Goal: Task Accomplishment & Management: Manage account settings

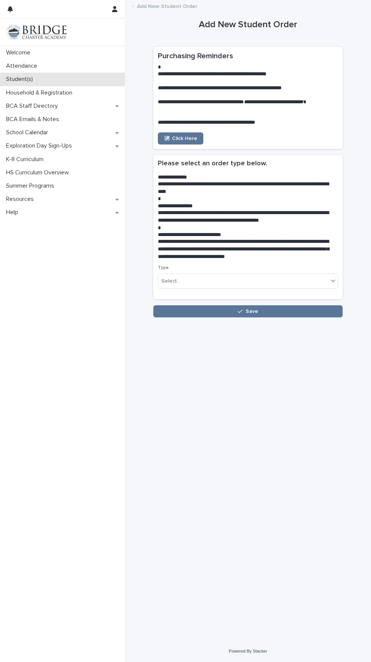
click at [34, 77] on p "Student(s)" at bounding box center [21, 79] width 36 height 7
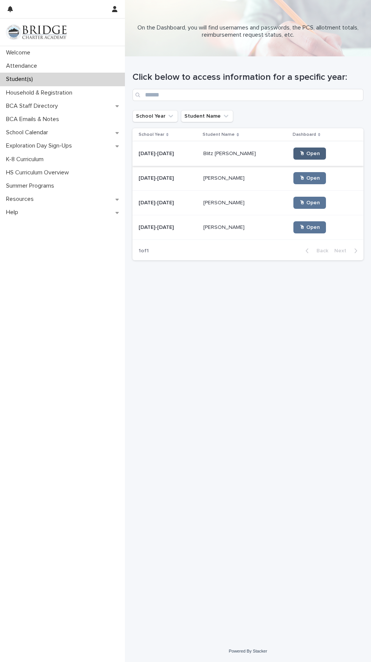
click at [304, 154] on link "🖱 Open" at bounding box center [309, 154] width 33 height 12
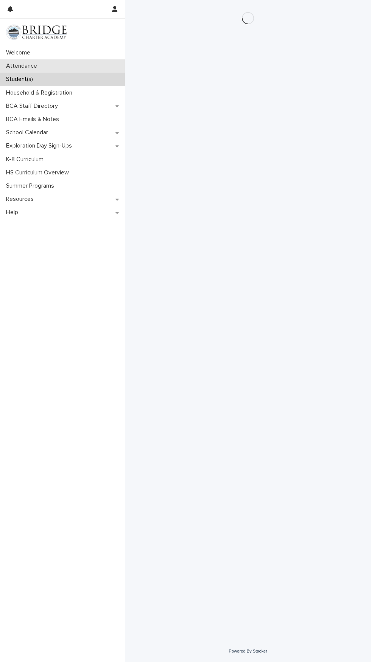
click at [39, 68] on p "Attendance" at bounding box center [23, 65] width 40 height 7
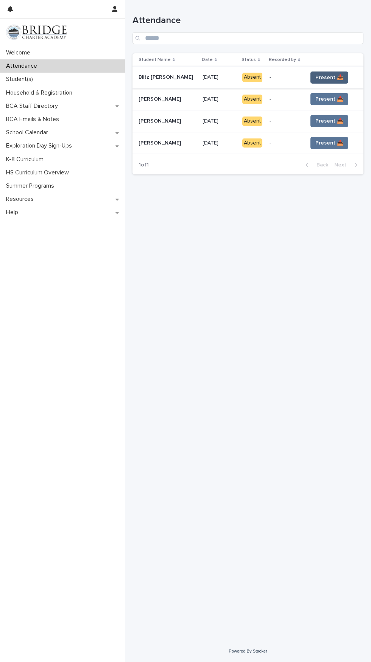
click at [336, 72] on button "Present 📥" at bounding box center [329, 77] width 38 height 12
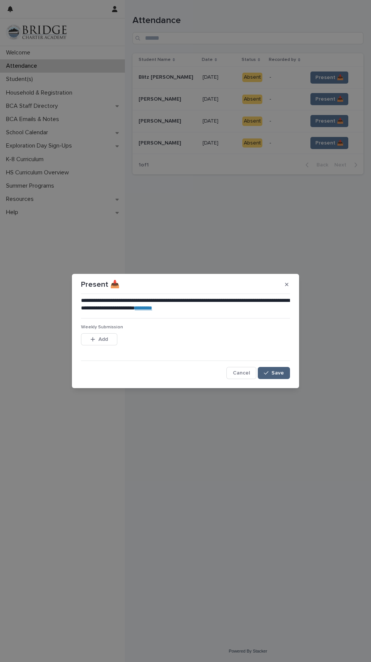
click at [289, 371] on button "Save" at bounding box center [274, 373] width 32 height 12
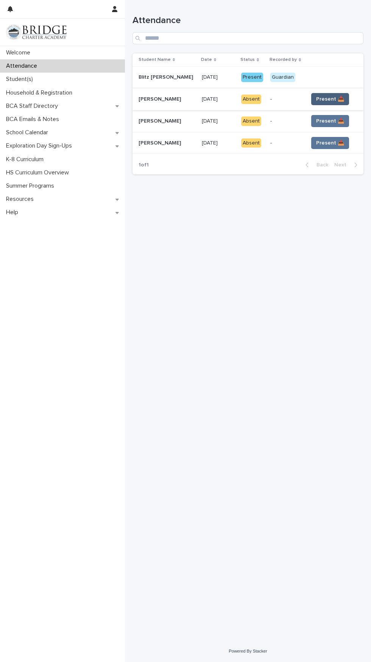
click at [332, 98] on span "Present 📥" at bounding box center [330, 99] width 28 height 8
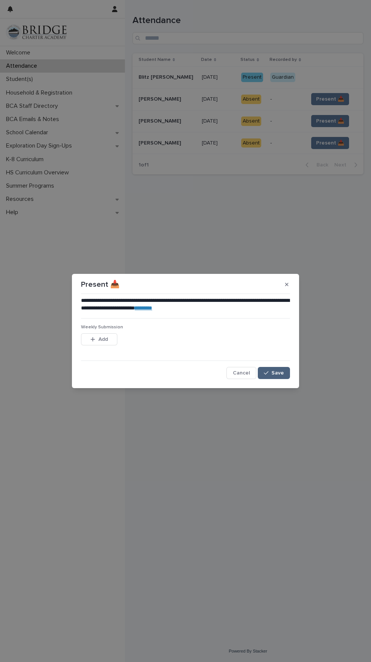
click at [289, 370] on button "Save" at bounding box center [274, 373] width 32 height 12
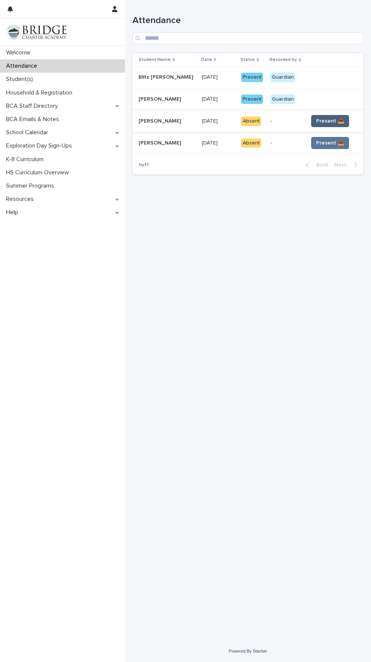
click at [334, 118] on span "Present 📥" at bounding box center [330, 121] width 28 height 8
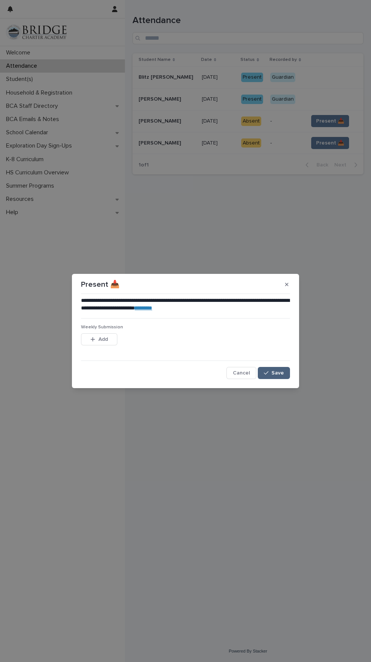
click at [289, 370] on button "Save" at bounding box center [274, 373] width 32 height 12
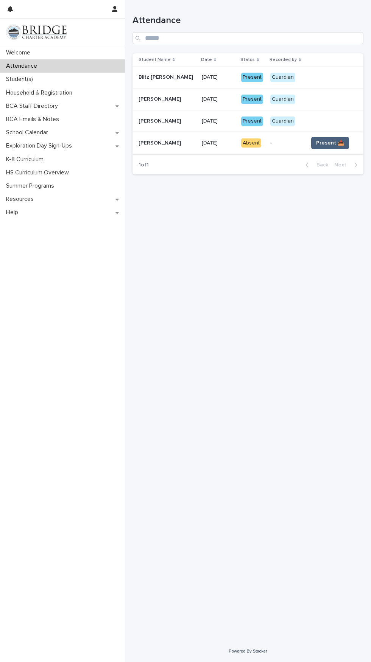
click at [330, 141] on span "Present 📥" at bounding box center [330, 143] width 28 height 8
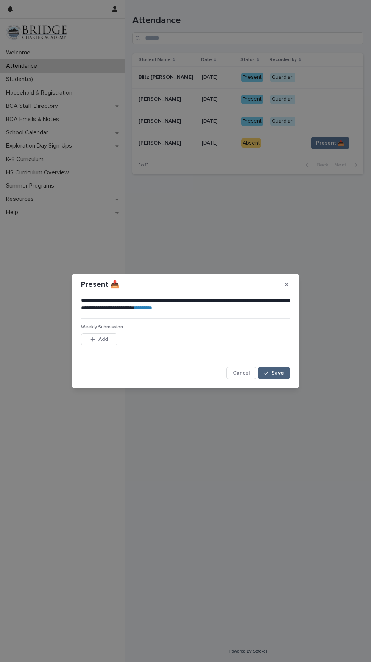
click at [286, 367] on button "Save" at bounding box center [274, 373] width 32 height 12
